Goal: Transaction & Acquisition: Purchase product/service

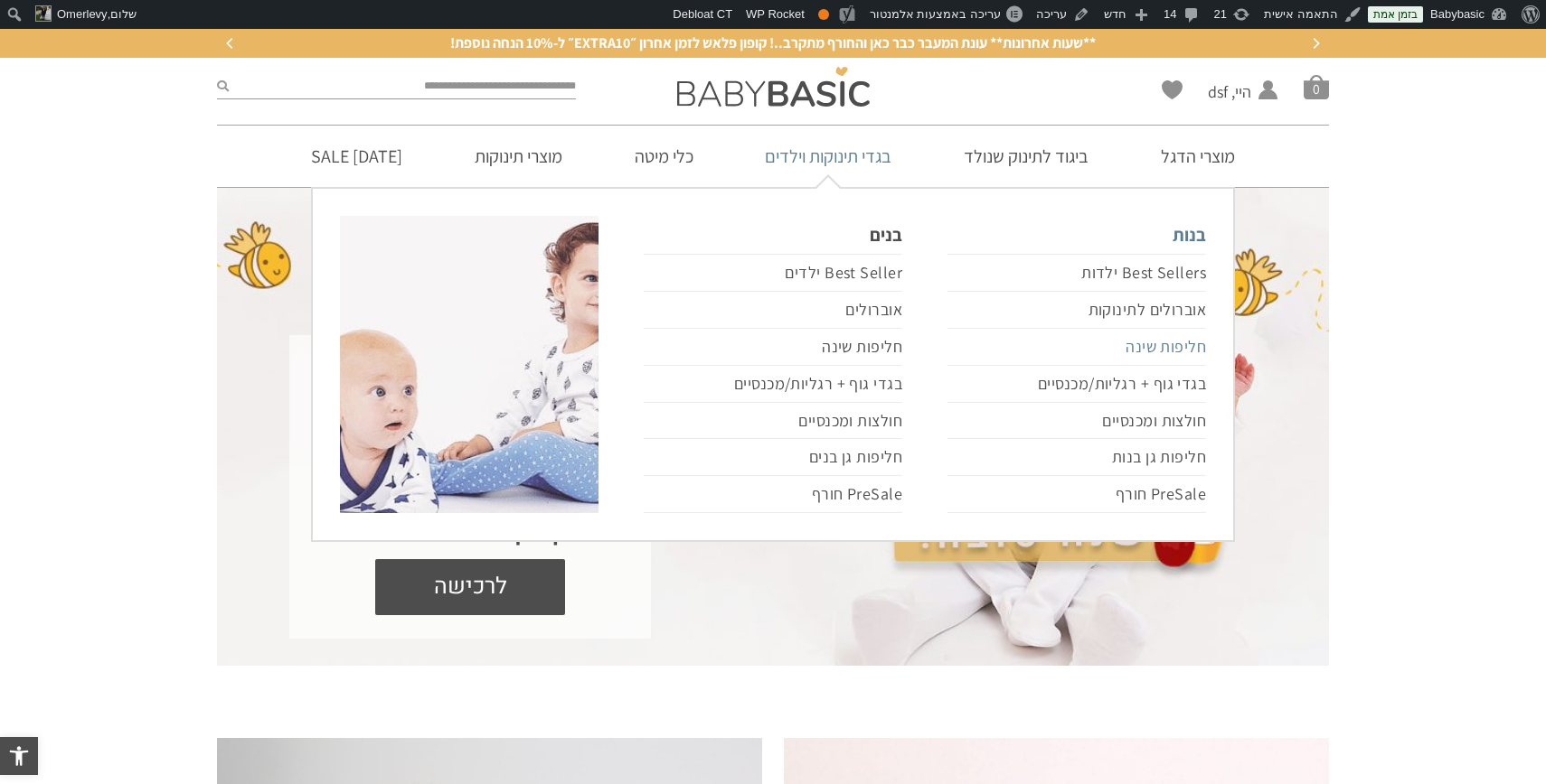
click at [1161, 337] on link "חליפות שינה" at bounding box center [1076, 347] width 258 height 37
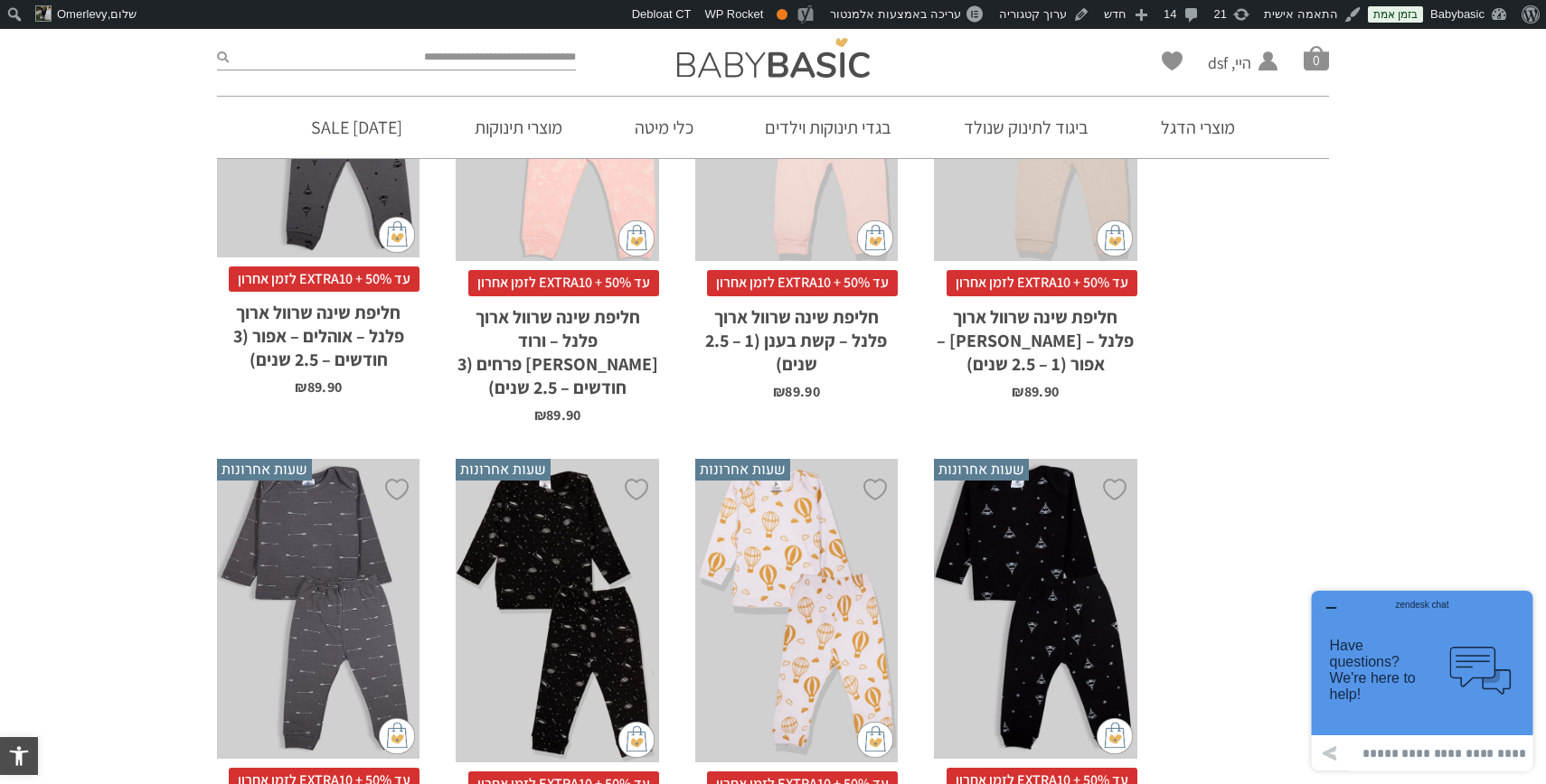
scroll to position [4326, 0]
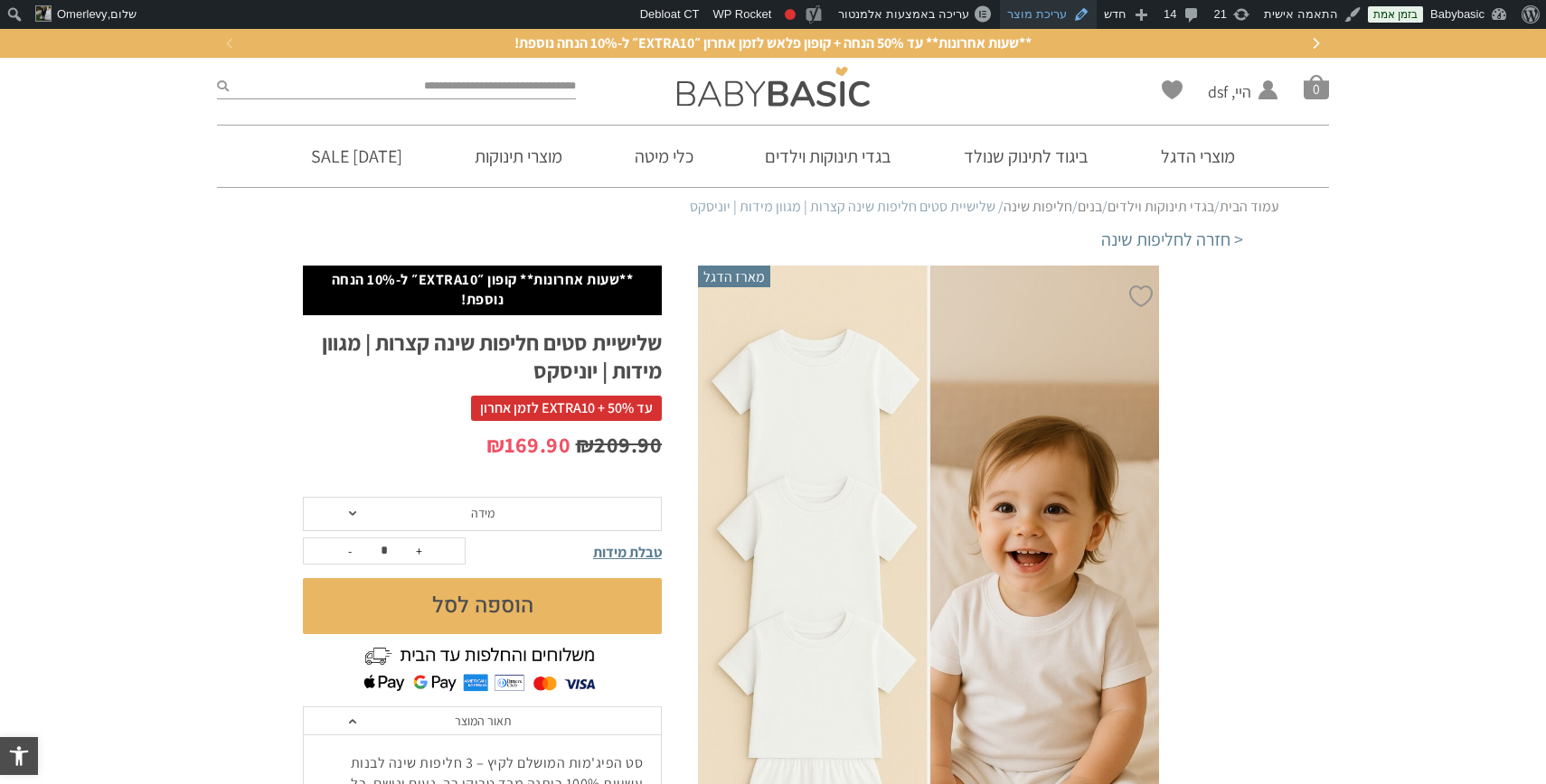
click at [1063, 18] on link "עריכת מוצר" at bounding box center [1048, 14] width 97 height 29
